Goal: Transaction & Acquisition: Purchase product/service

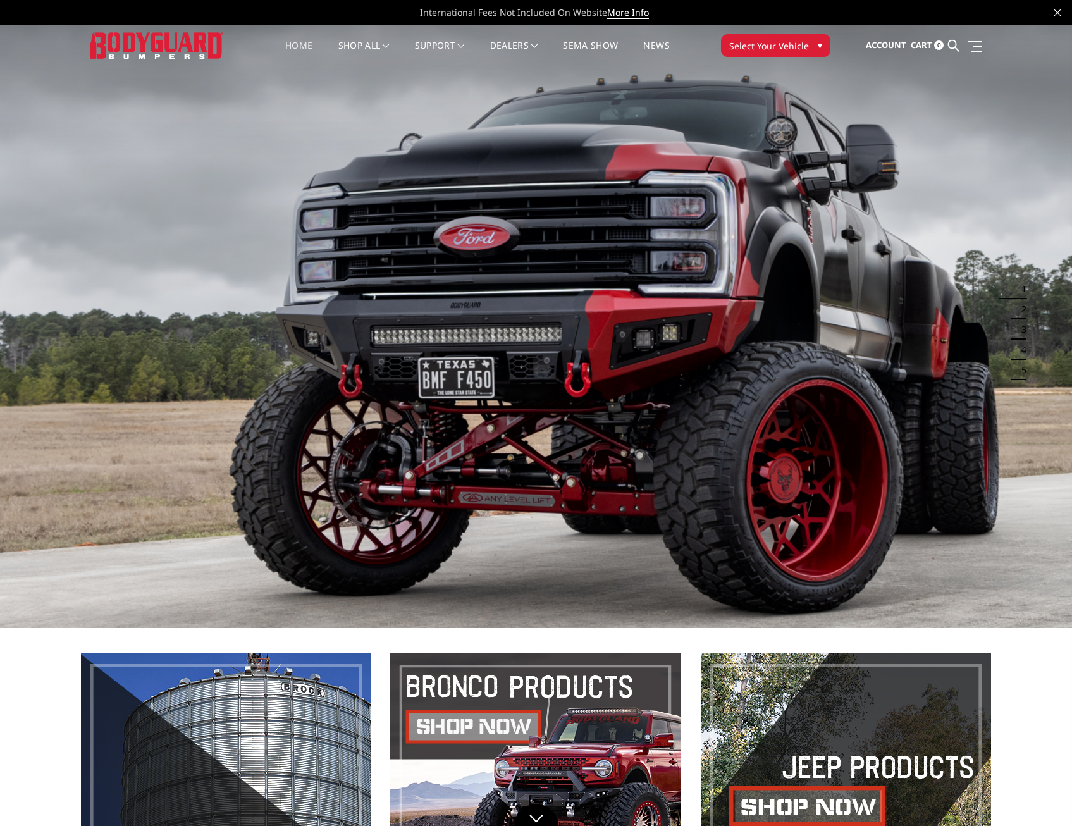
click at [777, 46] on span "Select Your Vehicle" at bounding box center [769, 45] width 80 height 13
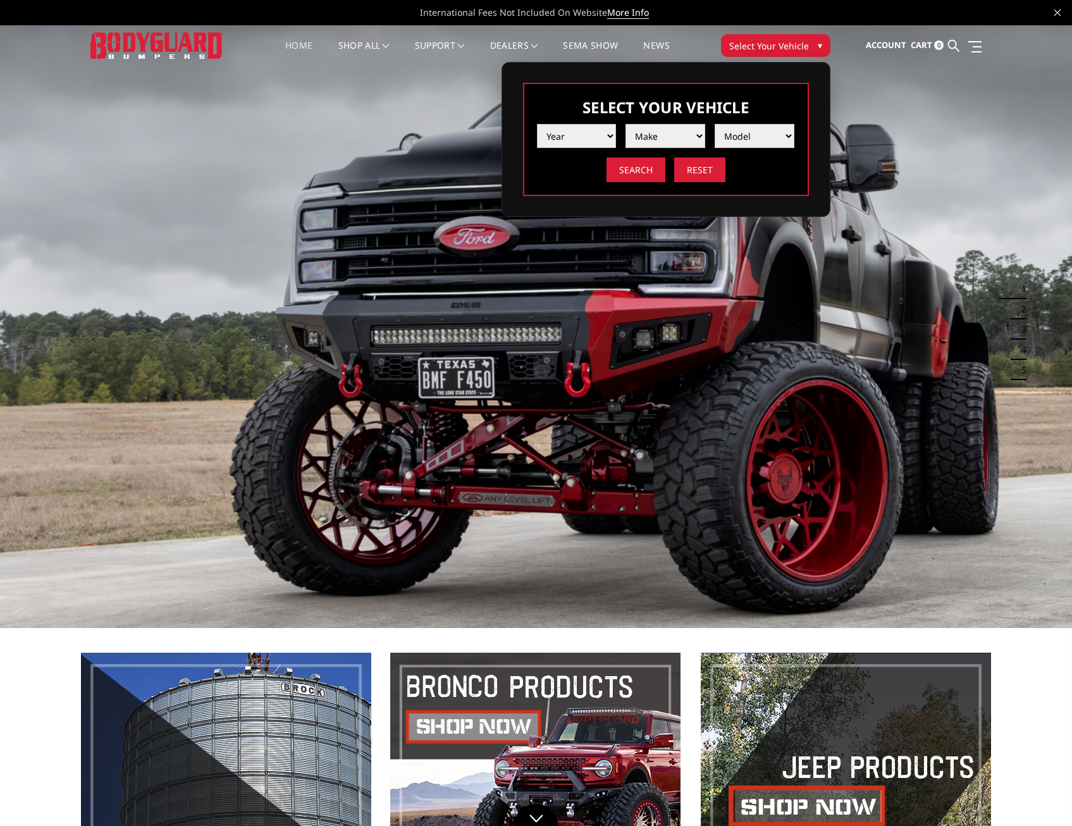
click at [610, 137] on select "Year 2025 2024 2023 2022 2021 2020 2019 2018 2017 2016 2015 2014 2013 2012 2011…" at bounding box center [577, 136] width 80 height 24
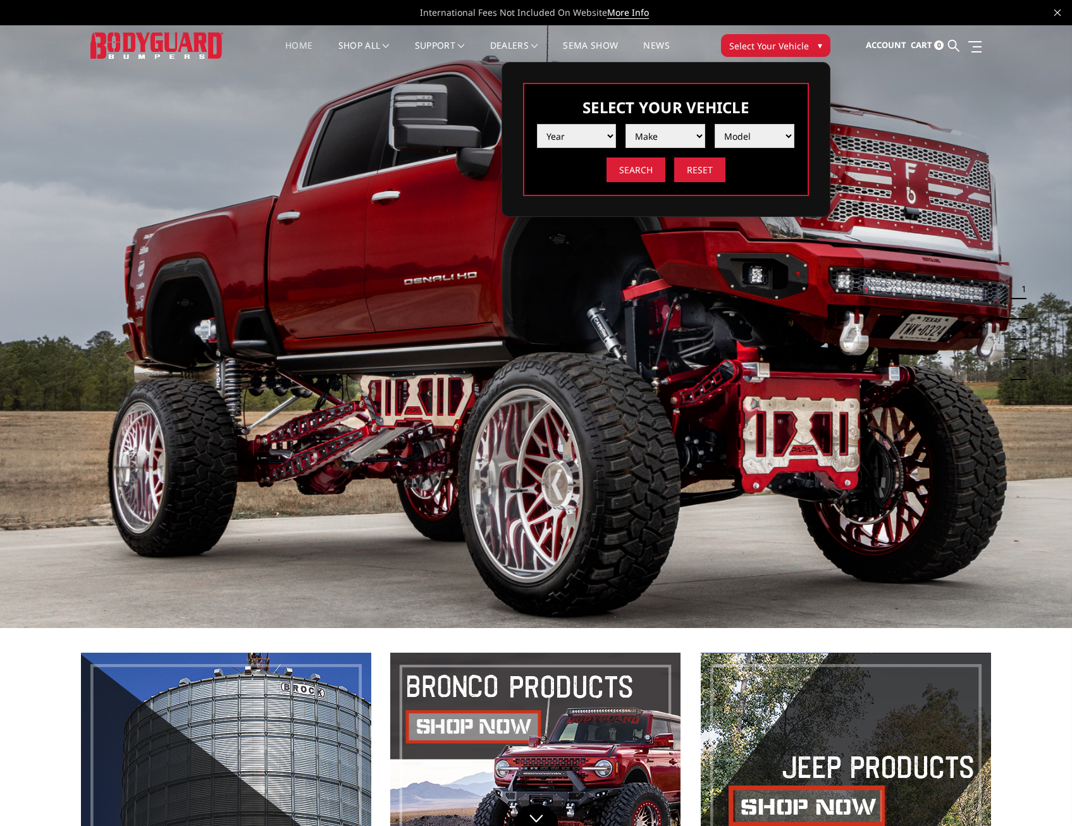
select select "yr_2019"
click at [537, 124] on select "Year 2025 2024 2023 2022 2021 2020 2019 2018 2017 2016 2015 2014 2013 2012 2011…" at bounding box center [577, 136] width 80 height 24
click at [665, 135] on select "Make Chevrolet Ford GMC Nissan Ram Toyota" at bounding box center [666, 136] width 80 height 24
select select "mk_ford"
click at [626, 124] on select "Make Chevrolet Ford GMC Nissan Ram Toyota" at bounding box center [666, 136] width 80 height 24
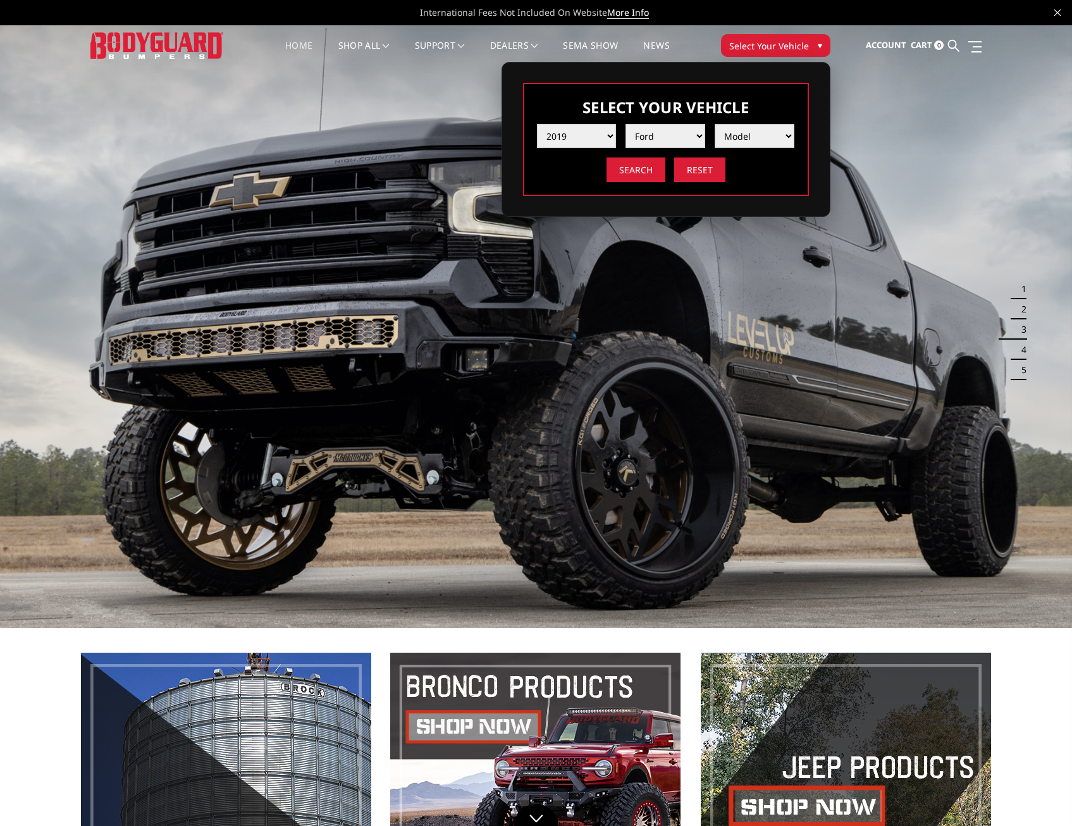
click at [749, 136] on select "Model F150 F150 Raptor F250 / F350 F450 F550" at bounding box center [755, 136] width 80 height 24
select select "md_f250-f350"
click at [715, 124] on select "Model F150 F150 Raptor F250 / F350 F450 F550" at bounding box center [755, 136] width 80 height 24
click at [645, 172] on input "Search" at bounding box center [636, 170] width 59 height 25
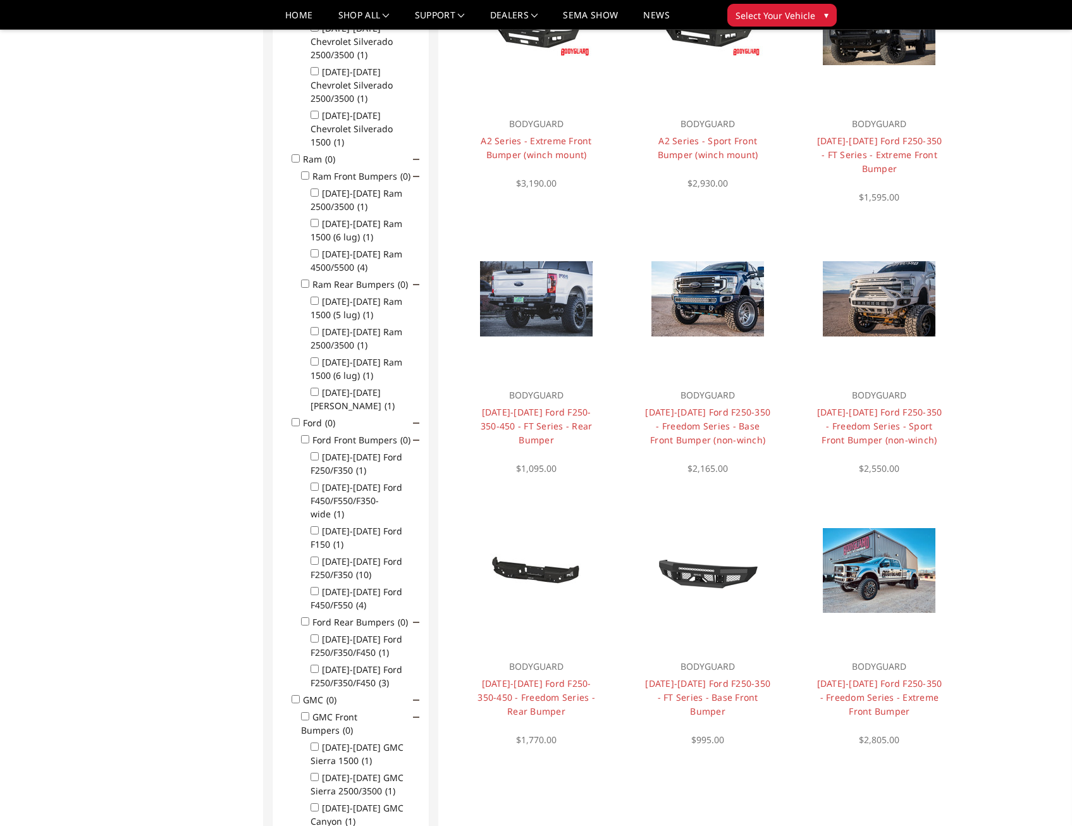
scroll to position [481, 0]
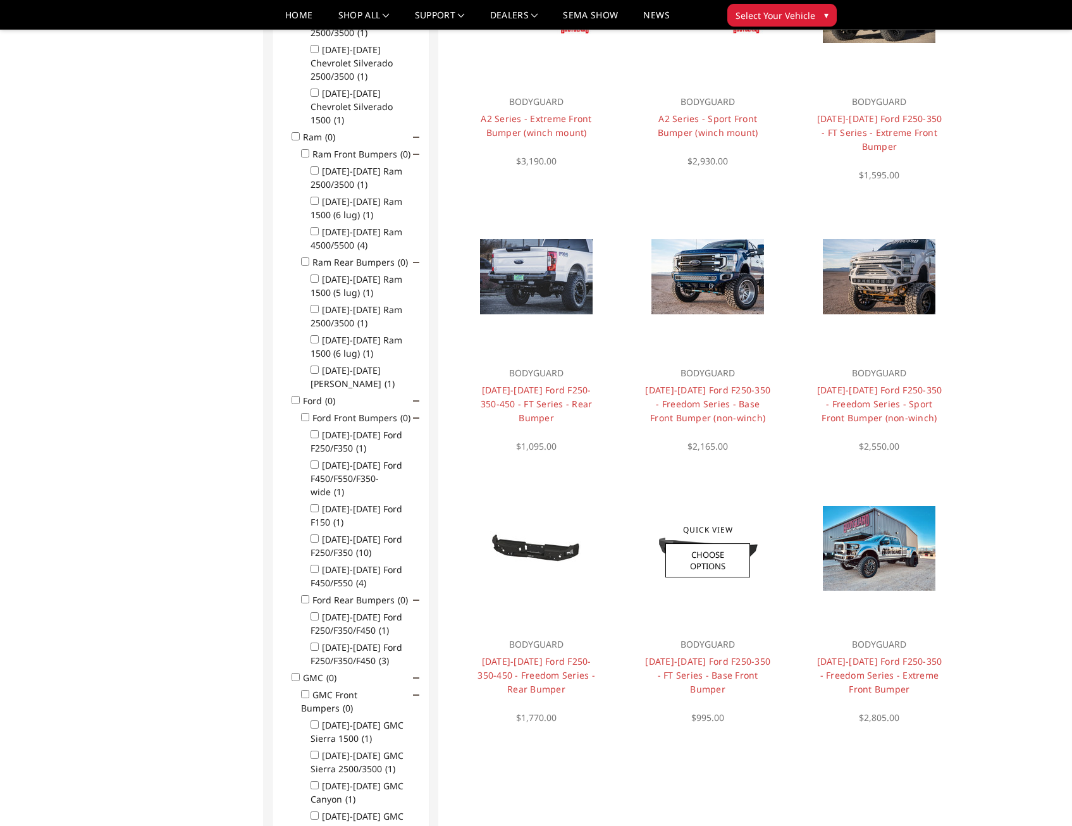
click at [665, 492] on div at bounding box center [708, 548] width 152 height 152
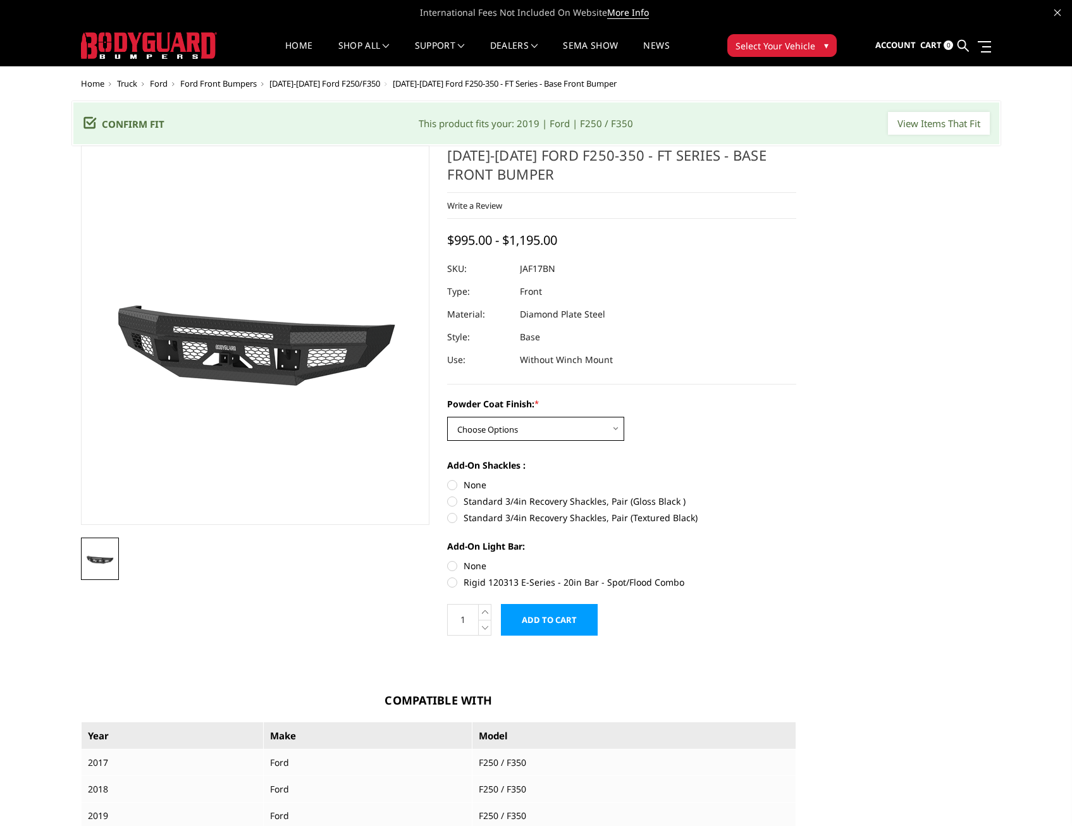
click at [509, 428] on select "Choose Options Bare Metal Gloss Black Powder Coat Textured Black Powder Coat" at bounding box center [535, 429] width 177 height 24
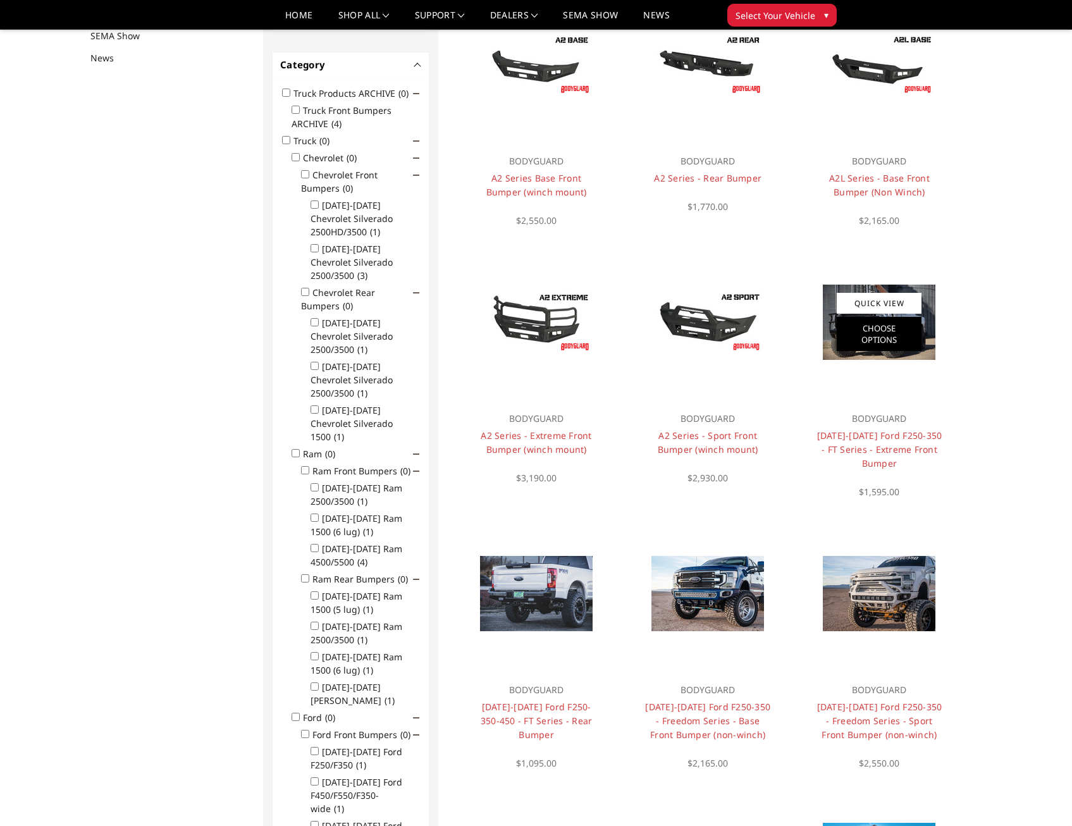
scroll to position [164, 0]
click at [931, 312] on img at bounding box center [879, 321] width 113 height 75
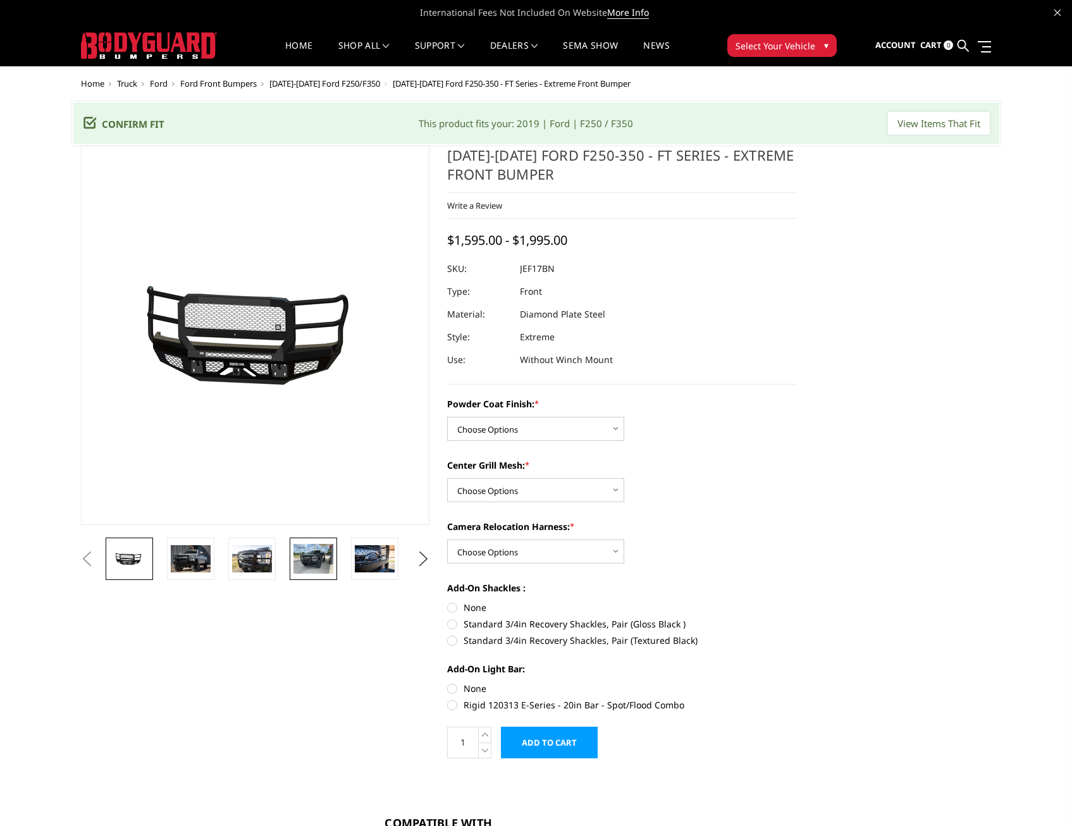
click at [300, 559] on img at bounding box center [314, 559] width 40 height 30
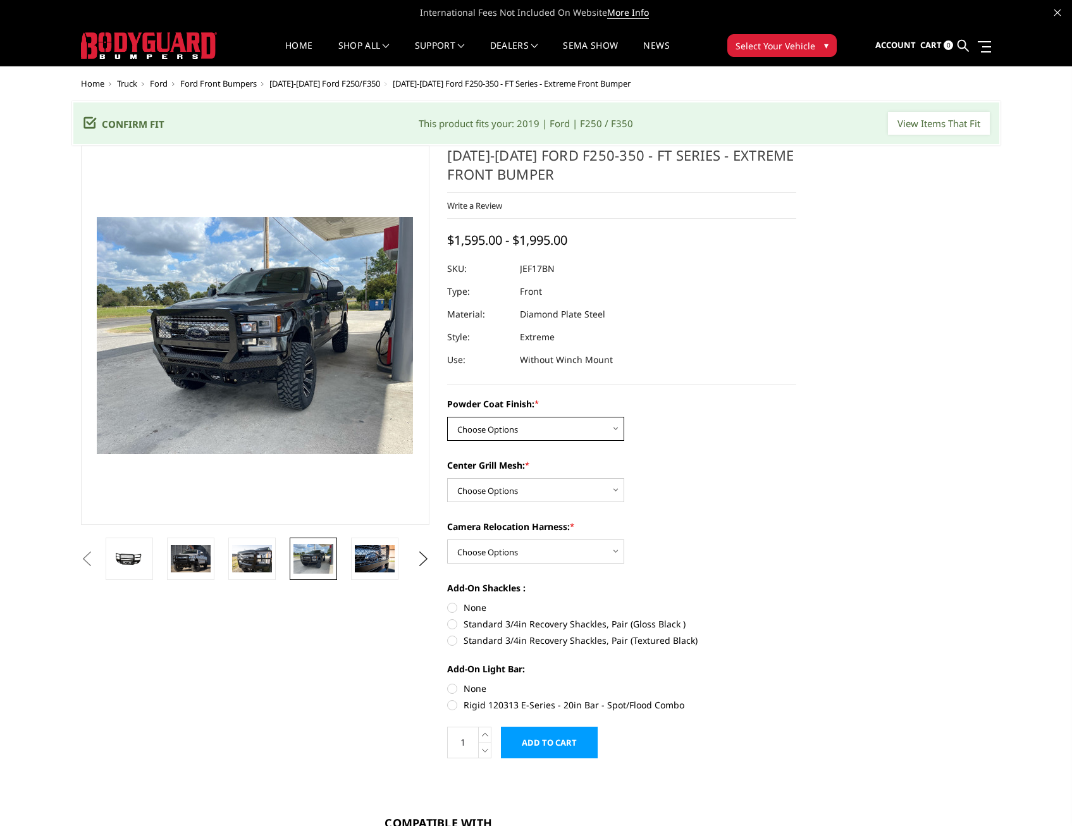
click at [513, 430] on select "Choose Options Bare Metal Gloss Black Powder Coat Textured Black Powder Coat" at bounding box center [535, 429] width 177 height 24
select select "3222"
click at [447, 417] on select "Choose Options Bare Metal Gloss Black Powder Coat Textured Black Powder Coat" at bounding box center [535, 429] width 177 height 24
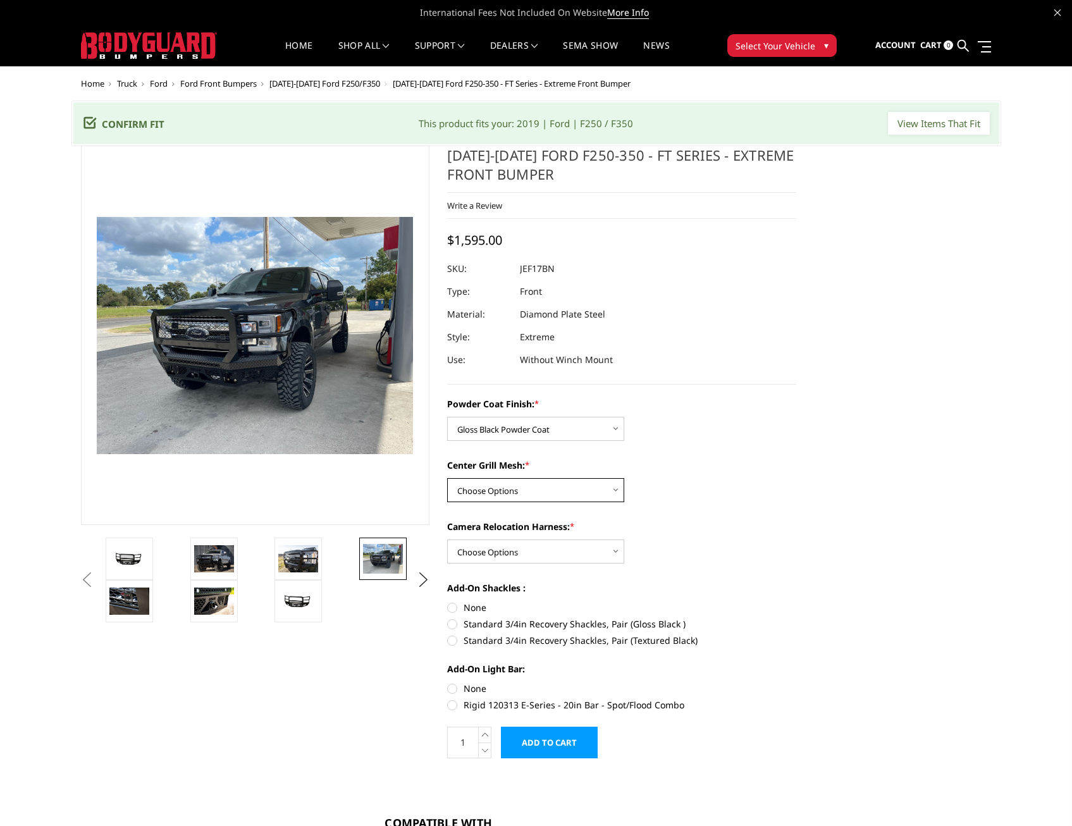
click at [511, 490] on select "Choose Options WITH Expanded Metal in Center Grill WITHOUT Expanded Metal in Ce…" at bounding box center [535, 490] width 177 height 24
select select "3225"
click at [447, 478] on select "Choose Options WITH Expanded Metal in Center Grill WITHOUT Expanded Metal in Ce…" at bounding box center [535, 490] width 177 height 24
click at [282, 599] on img at bounding box center [298, 601] width 40 height 19
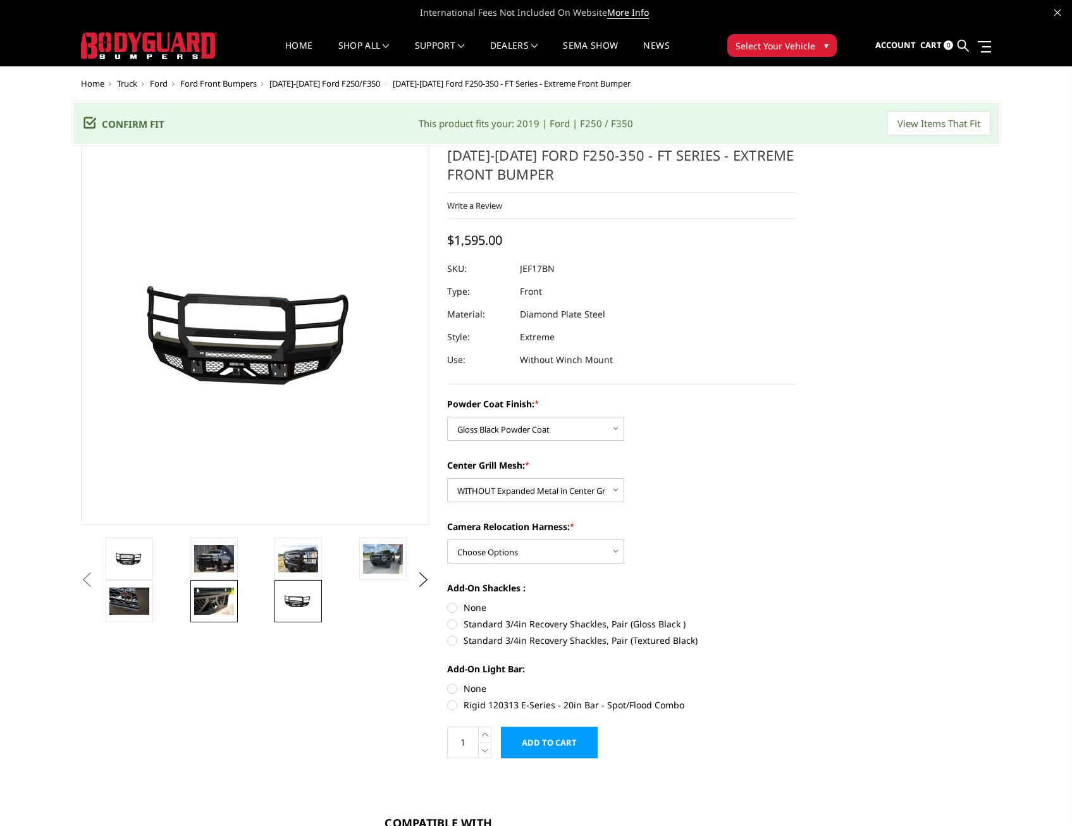
click at [200, 596] on img at bounding box center [214, 601] width 40 height 27
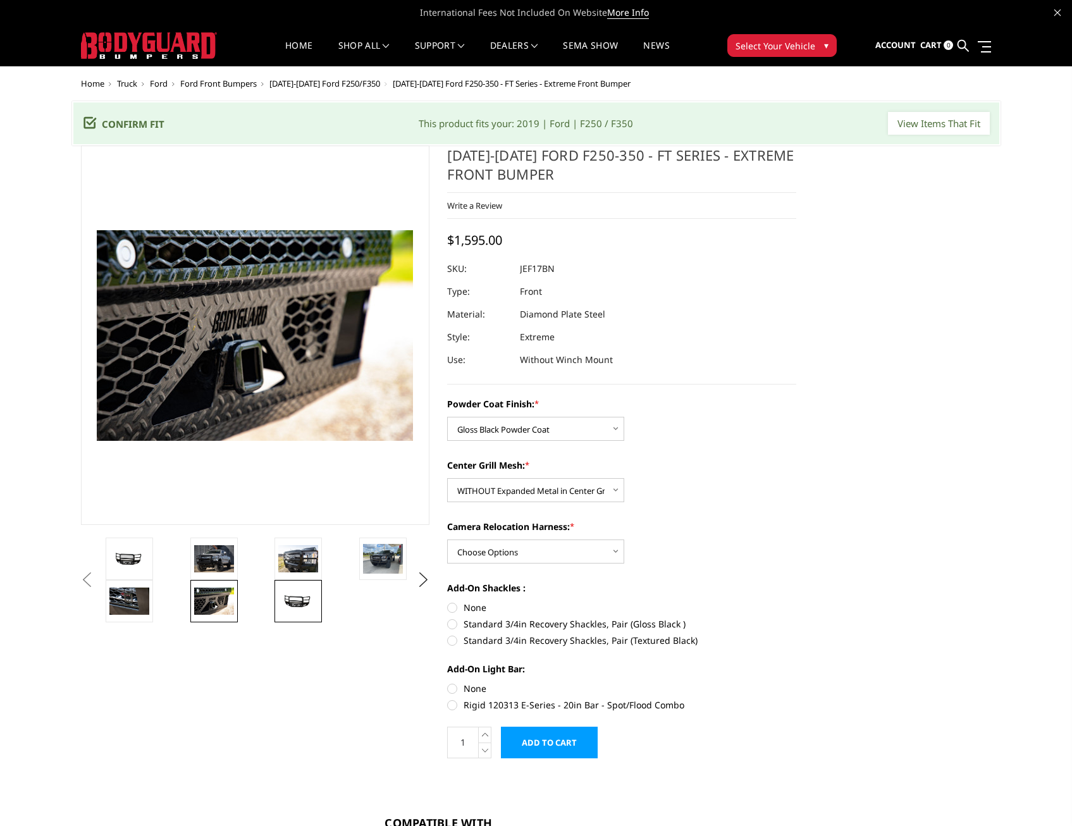
click at [297, 597] on img at bounding box center [298, 601] width 40 height 19
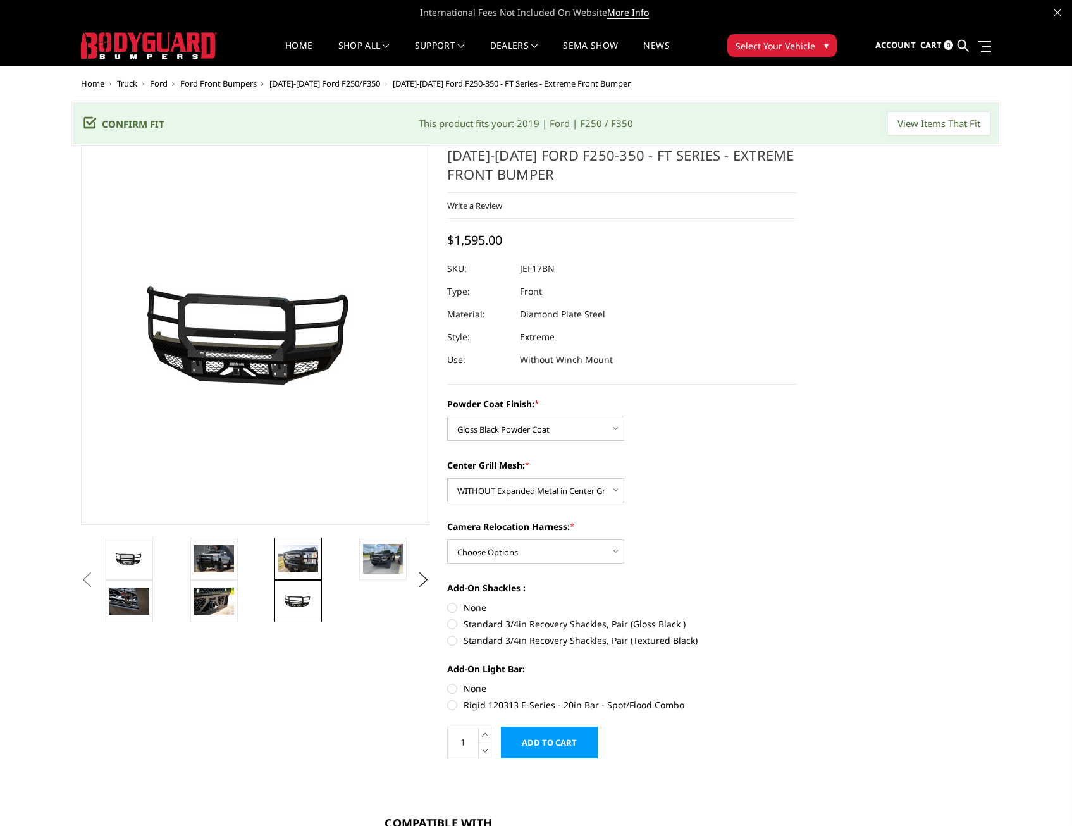
click at [295, 538] on link at bounding box center [298, 559] width 47 height 42
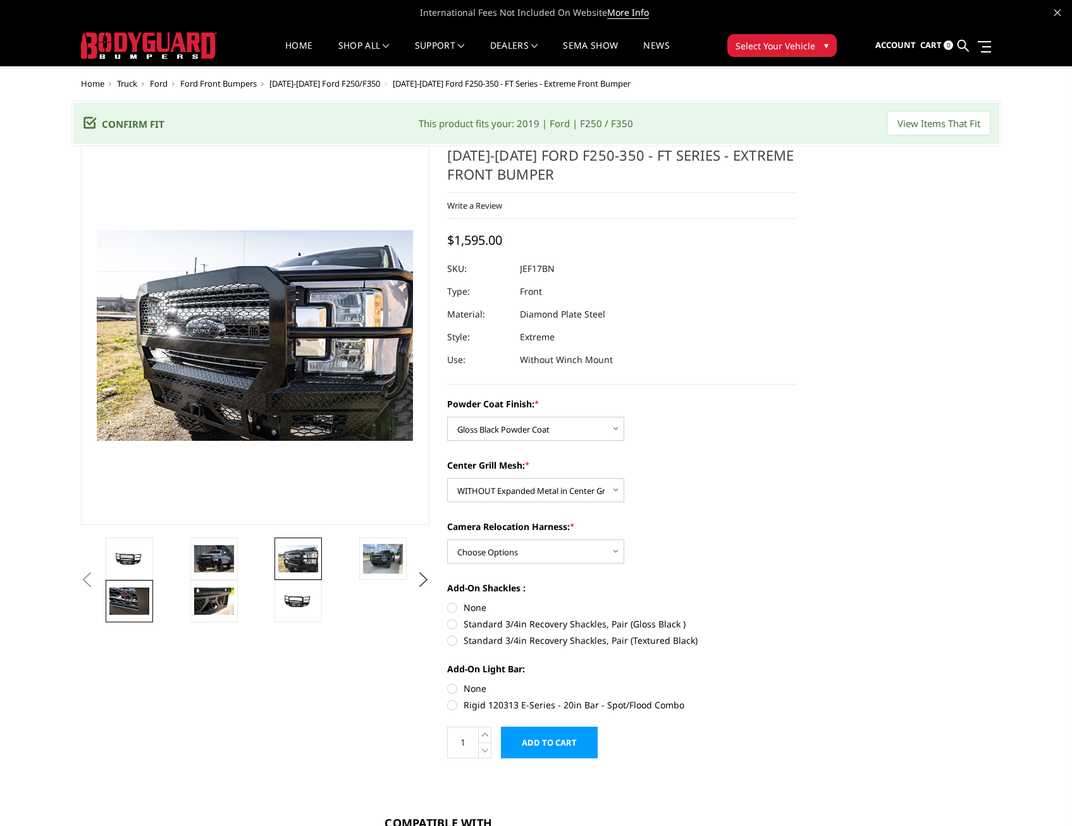
click at [119, 590] on img at bounding box center [129, 601] width 40 height 27
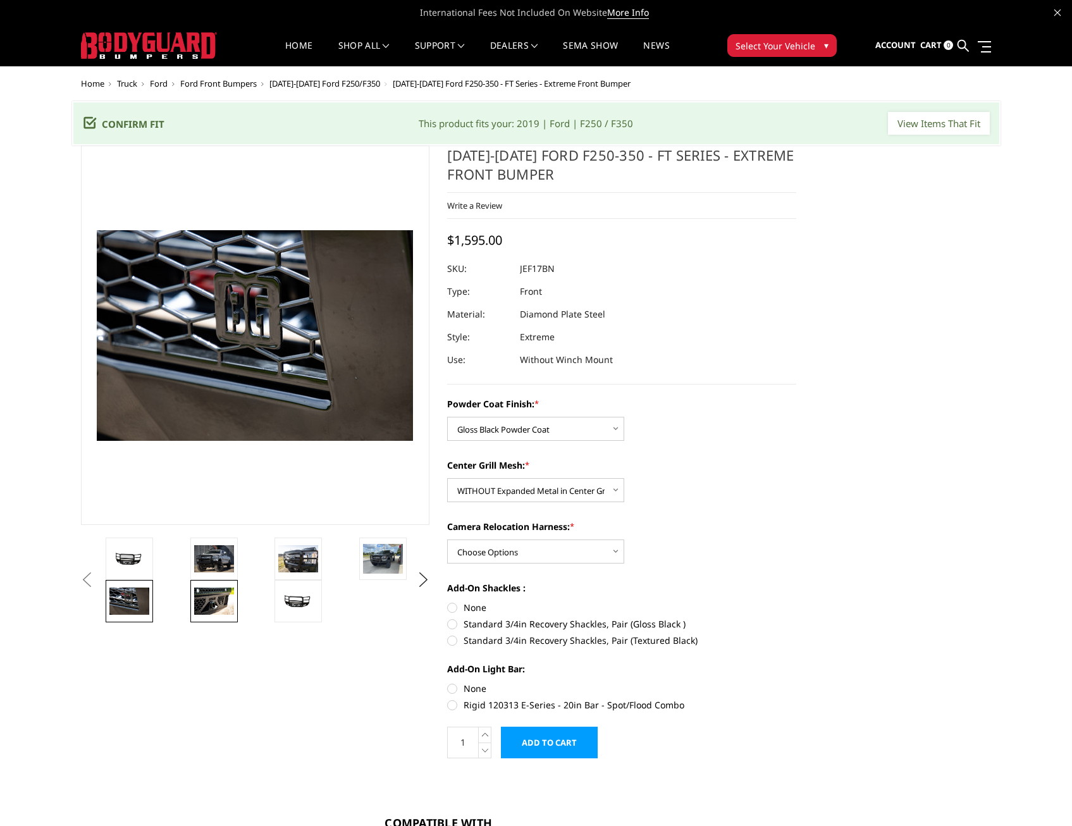
click at [235, 606] on link at bounding box center [213, 601] width 47 height 42
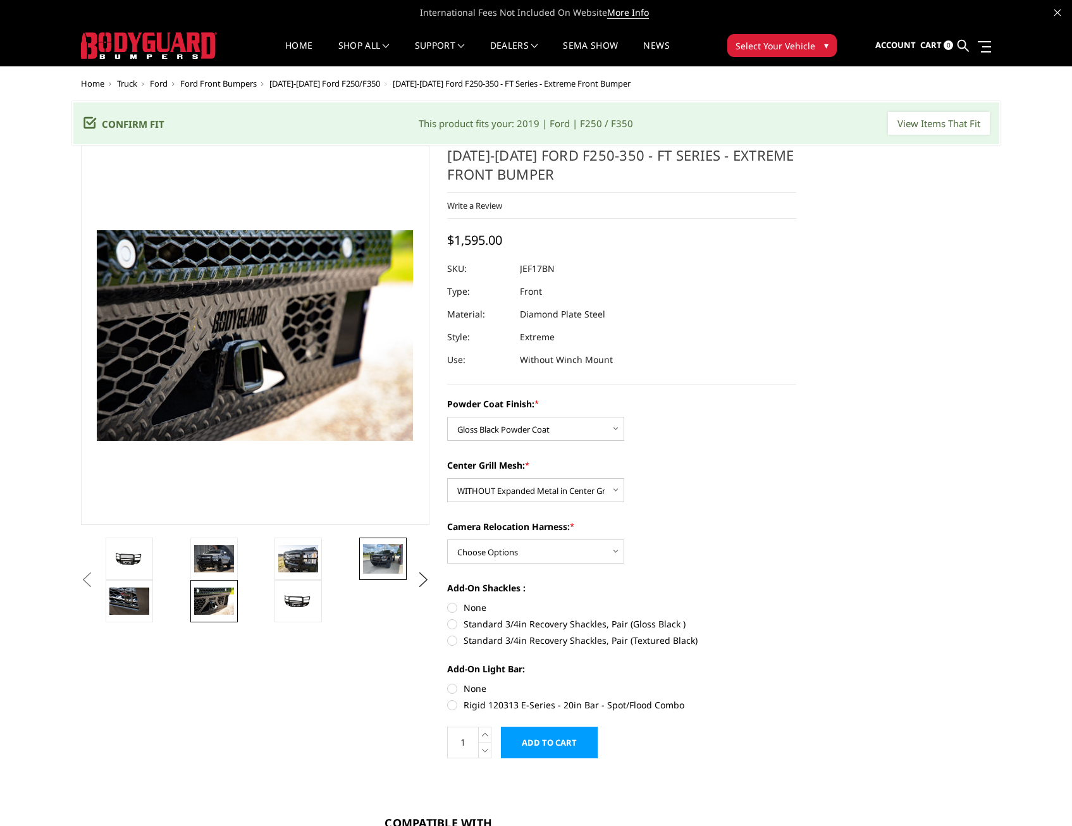
click at [387, 545] on img at bounding box center [383, 559] width 40 height 30
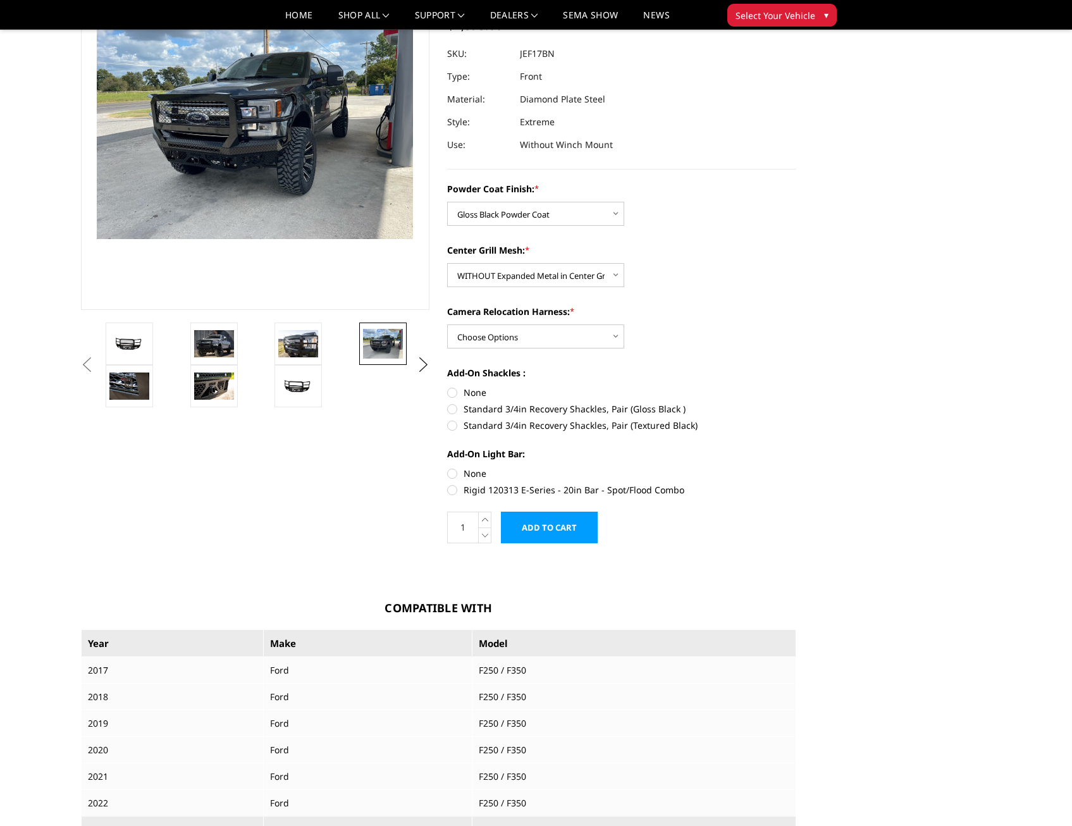
scroll to position [190, 0]
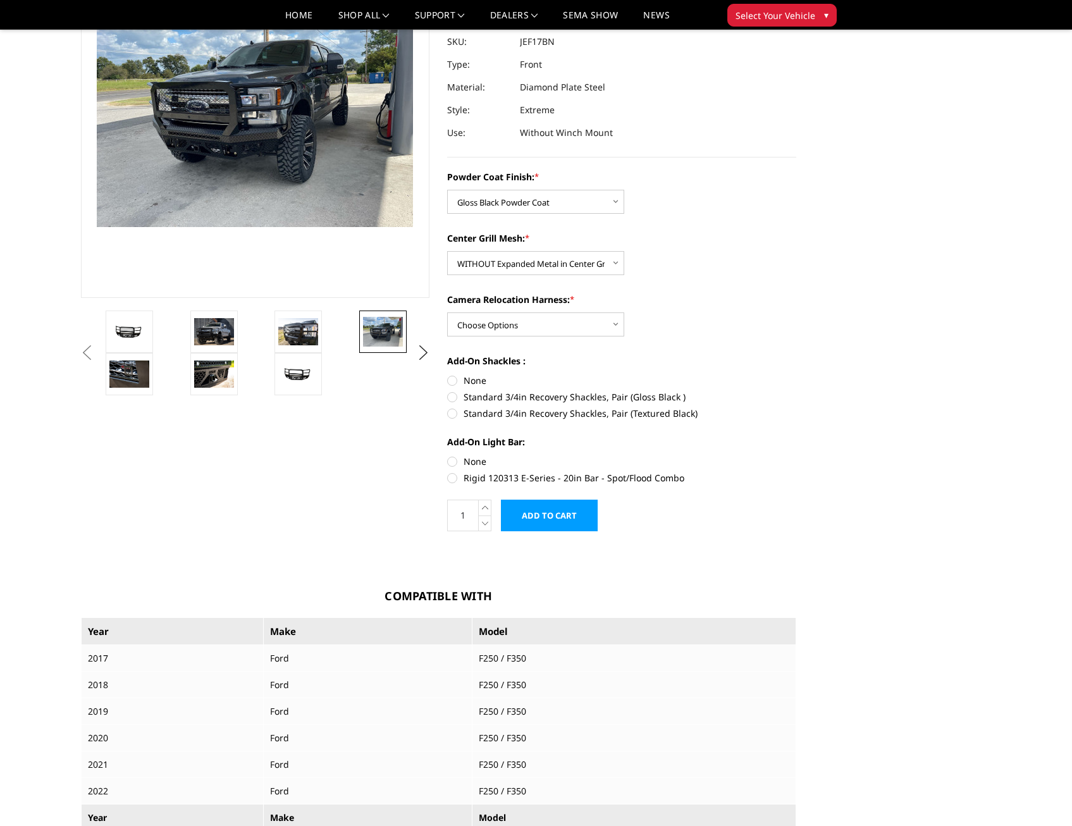
click at [455, 459] on label "None" at bounding box center [621, 461] width 349 height 13
click at [448, 455] on input "None" at bounding box center [447, 455] width 1 height 1
radio input "true"
click at [452, 393] on label "Standard 3/4in Recovery Shackles, Pair (Gloss Black )" at bounding box center [621, 396] width 349 height 13
click at [796, 375] on input "Standard 3/4in Recovery Shackles, Pair (Gloss Black )" at bounding box center [796, 374] width 1 height 1
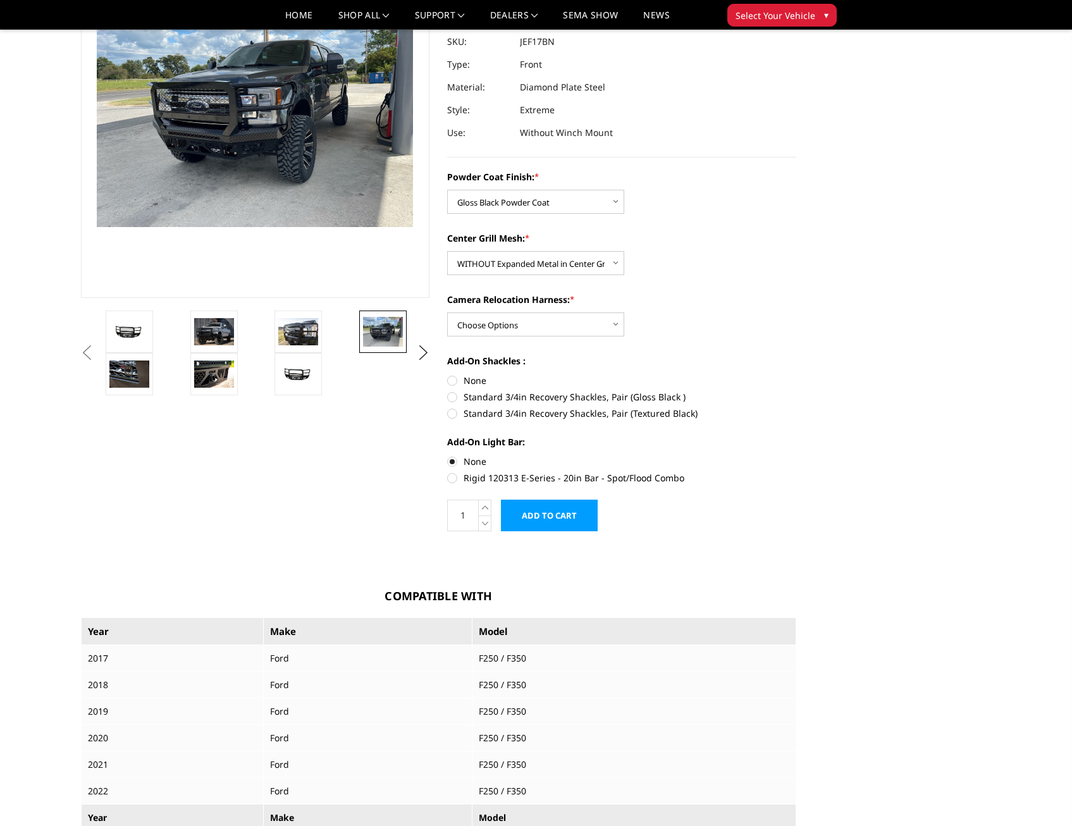
radio input "true"
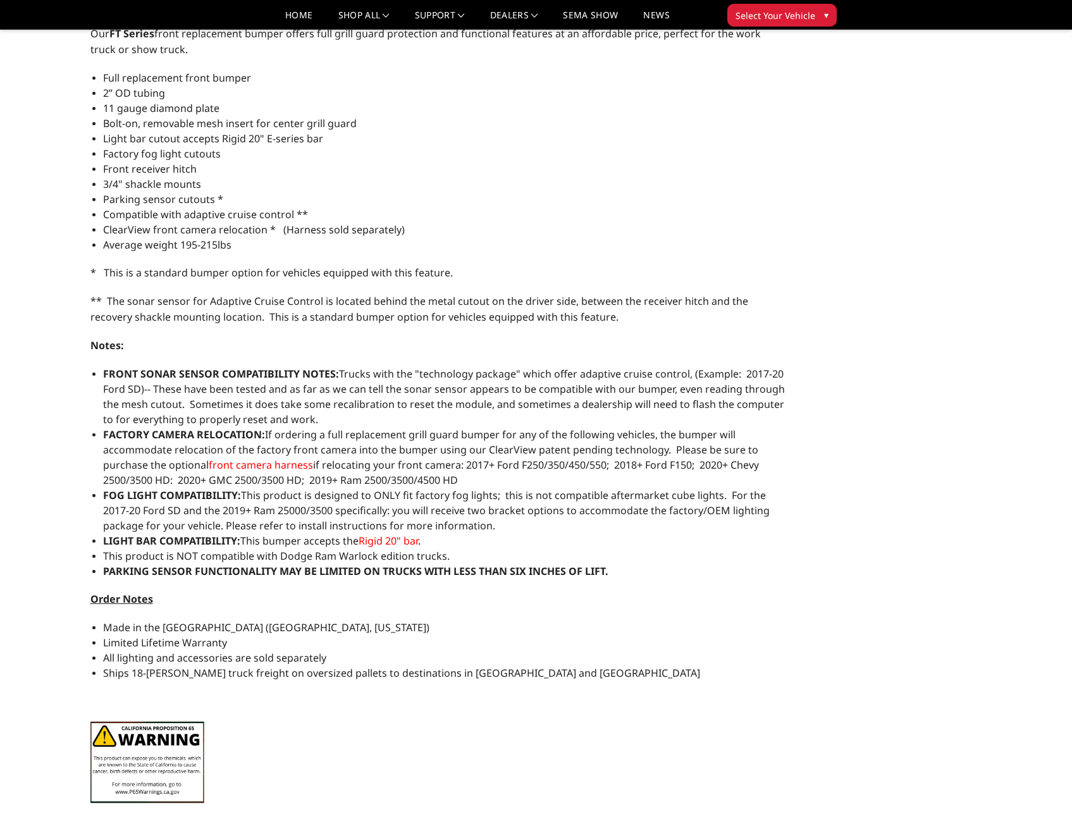
scroll to position [1139, 0]
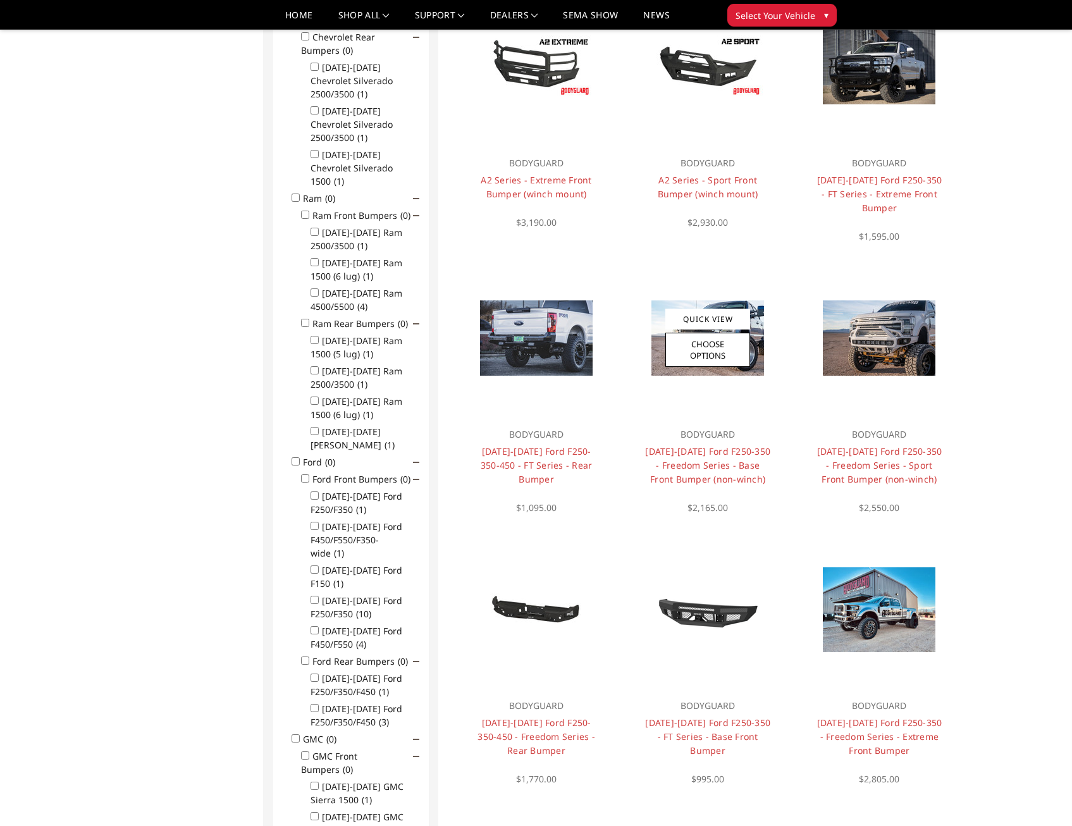
scroll to position [418, 0]
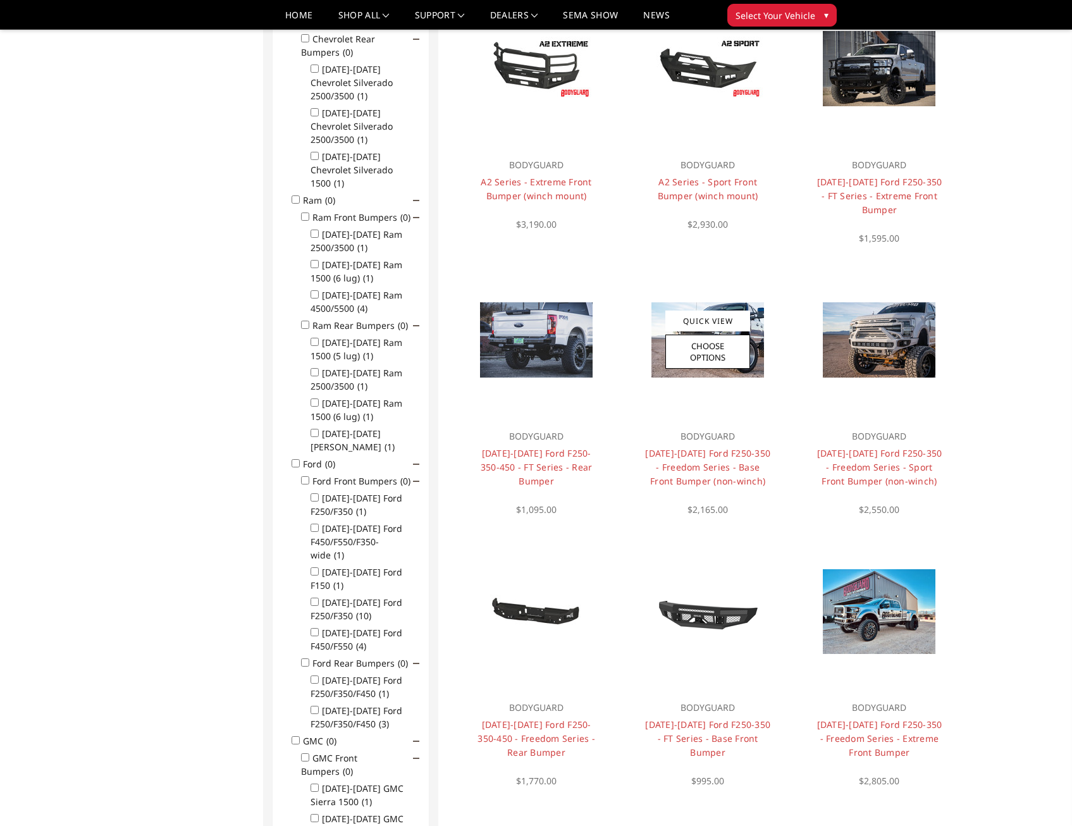
click at [736, 302] on img at bounding box center [708, 339] width 113 height 75
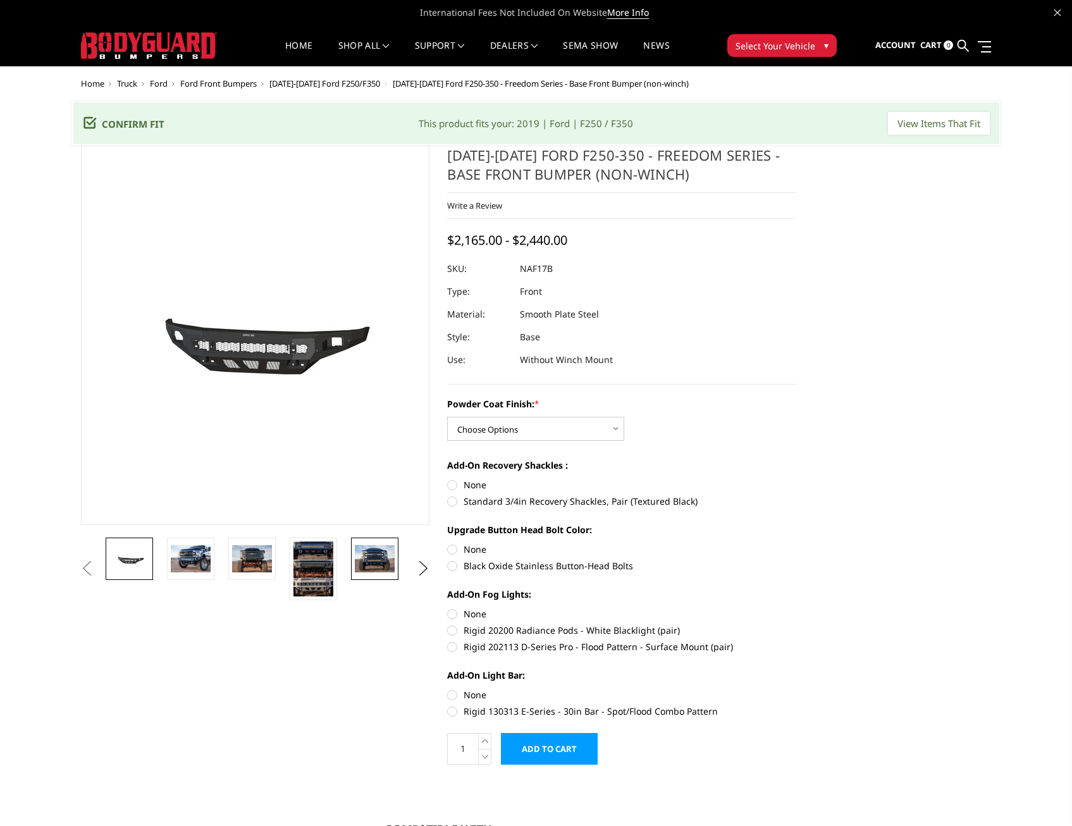
click at [376, 552] on img at bounding box center [375, 558] width 40 height 27
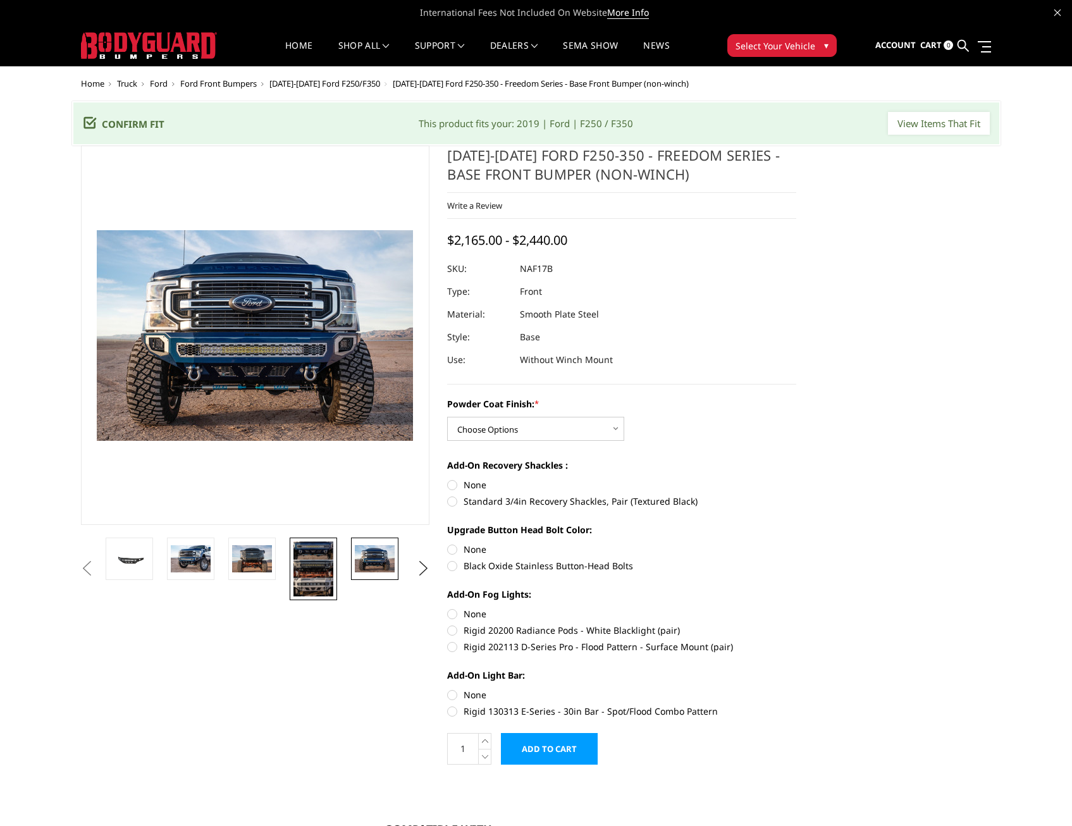
click at [318, 562] on img at bounding box center [314, 569] width 40 height 55
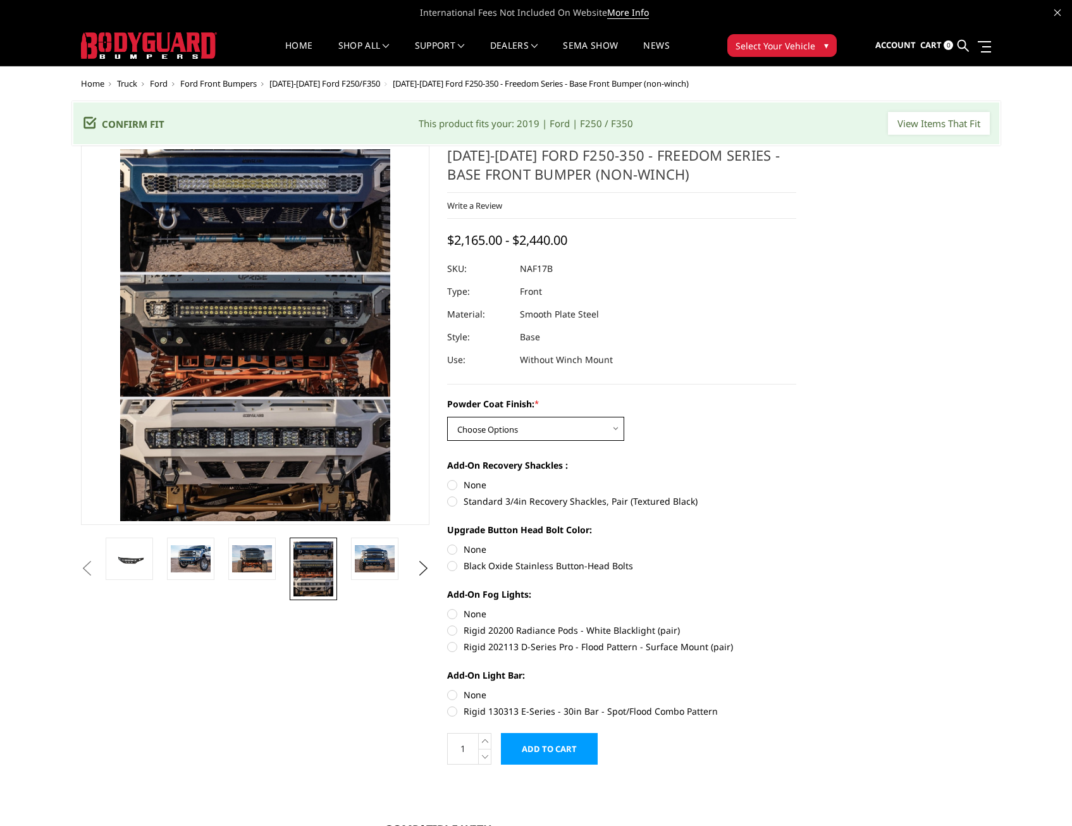
click at [481, 432] on select "Choose Options Bare Metal Texture Black Powder Coat" at bounding box center [535, 429] width 177 height 24
click at [789, 446] on div "Powder Coat Finish: * Choose Options Bare Metal Texture Black Powder Coat Add-O…" at bounding box center [621, 556] width 349 height 318
click at [559, 429] on select "Choose Options Bare Metal Texture Black Powder Coat" at bounding box center [535, 429] width 177 height 24
select select "3071"
click at [447, 417] on select "Choose Options Bare Metal Texture Black Powder Coat" at bounding box center [535, 429] width 177 height 24
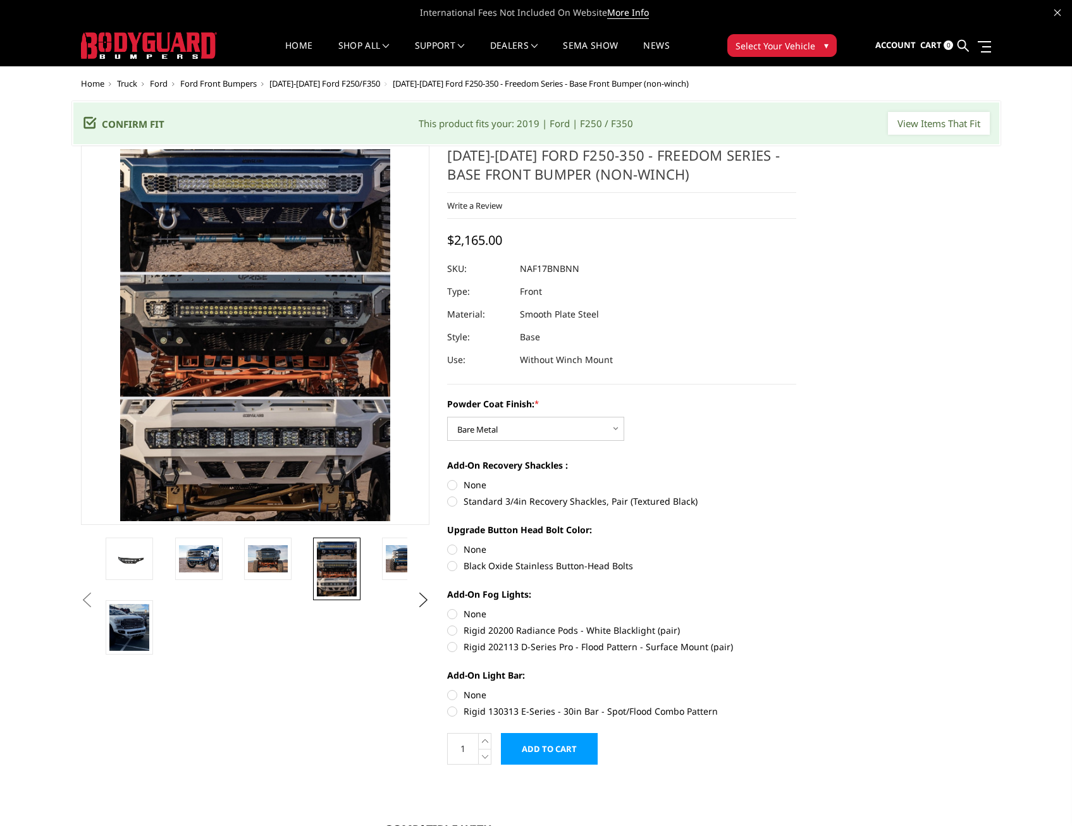
click at [457, 565] on label "Black Oxide Stainless Button-Head Bolts" at bounding box center [621, 565] width 349 height 13
click at [796, 543] on input "Black Oxide Stainless Button-Head Bolts" at bounding box center [796, 543] width 1 height 1
radio input "true"
click at [212, 548] on img at bounding box center [199, 558] width 40 height 27
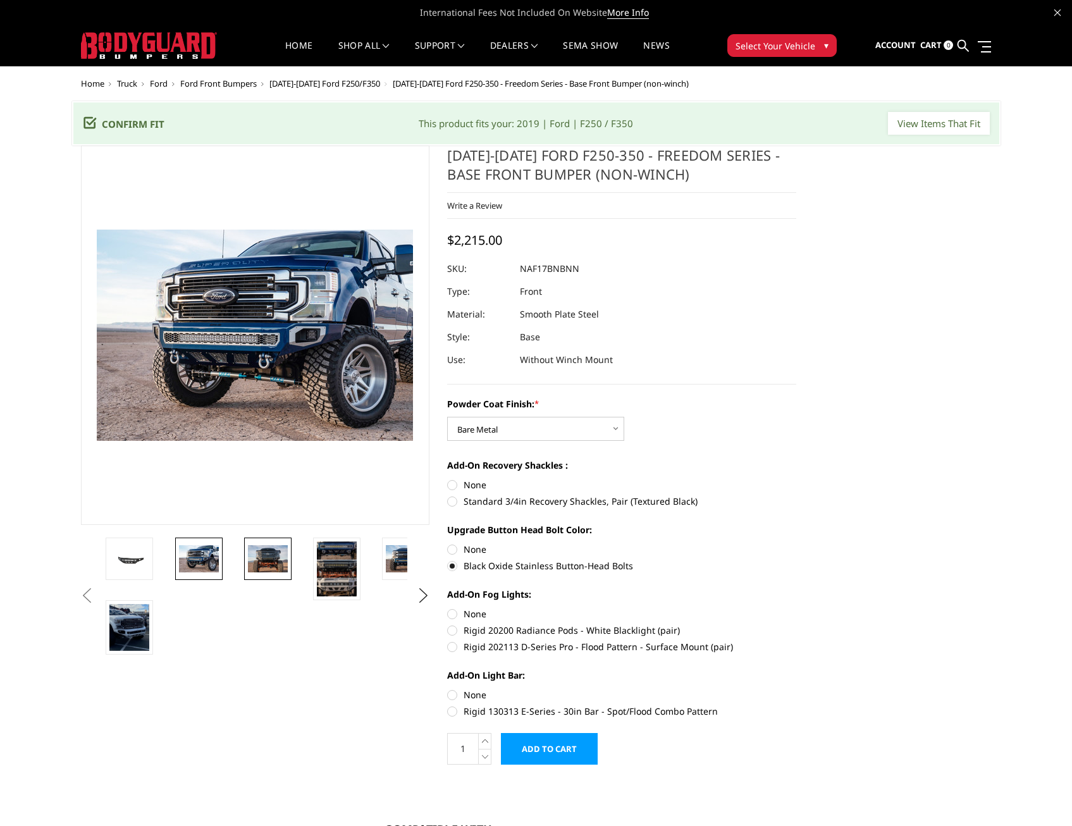
click at [249, 555] on img at bounding box center [268, 558] width 40 height 27
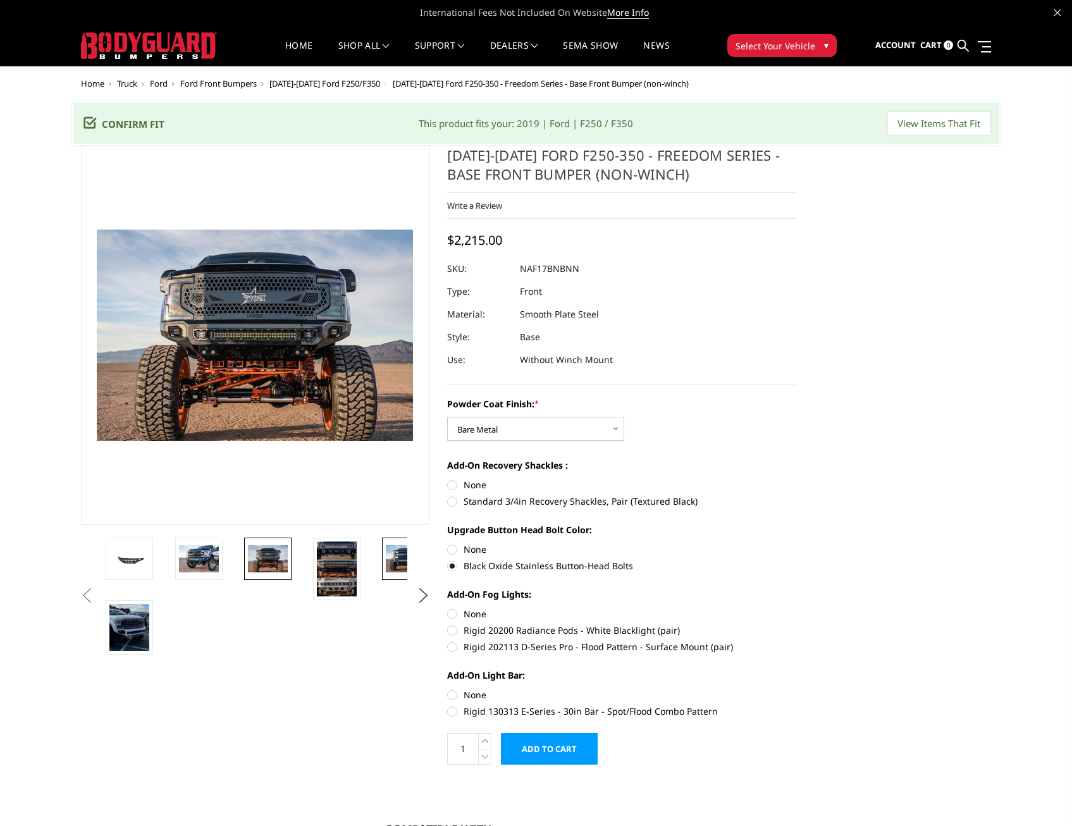
click at [397, 571] on img at bounding box center [406, 558] width 40 height 27
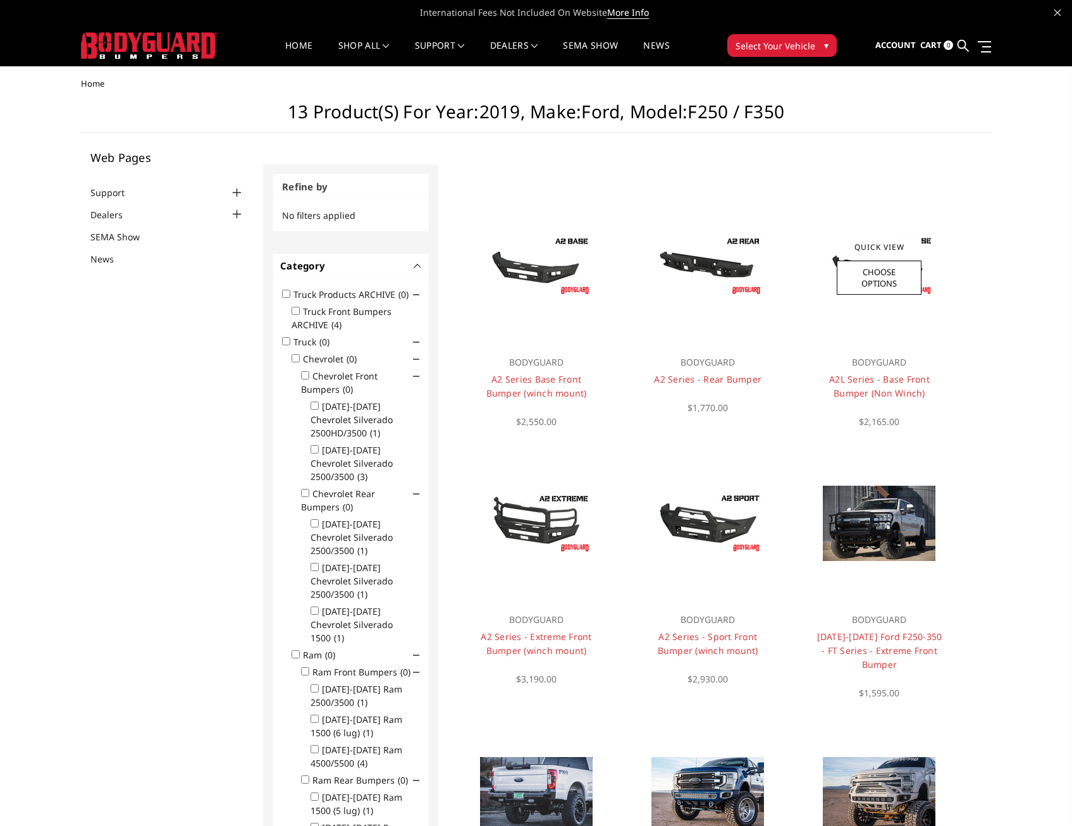
click at [855, 226] on div at bounding box center [879, 266] width 152 height 152
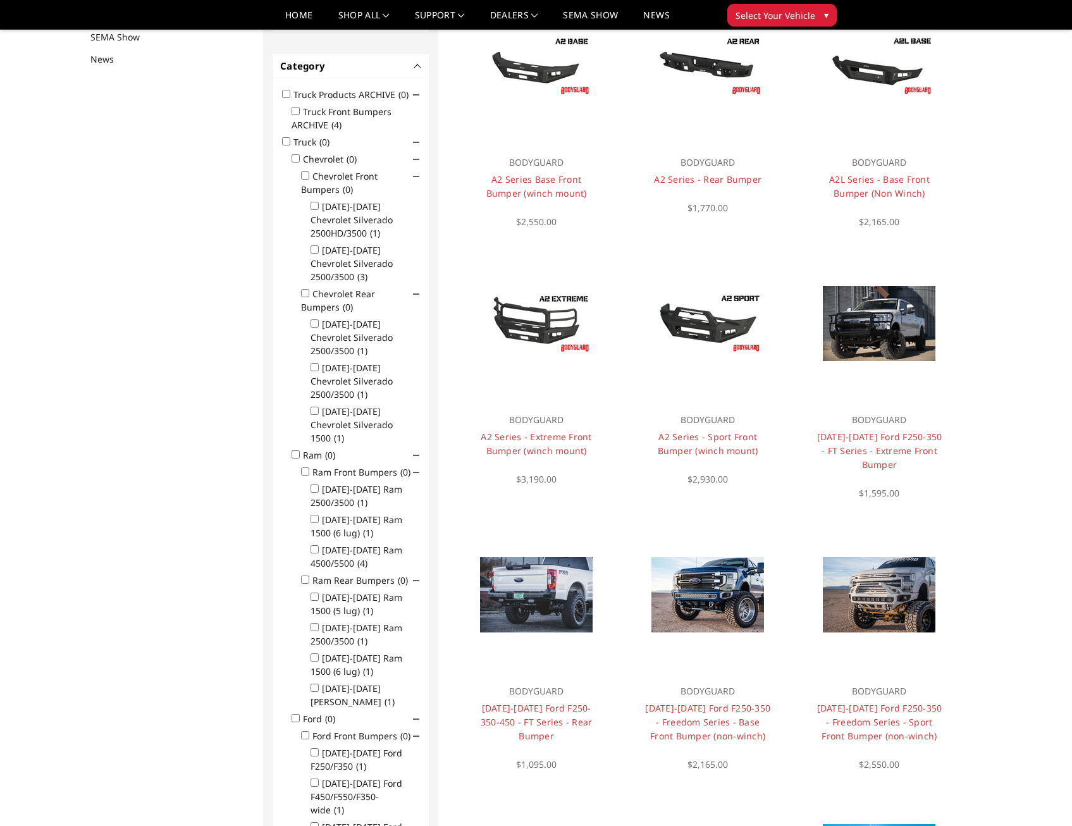
scroll to position [164, 0]
